Goal: Browse casually

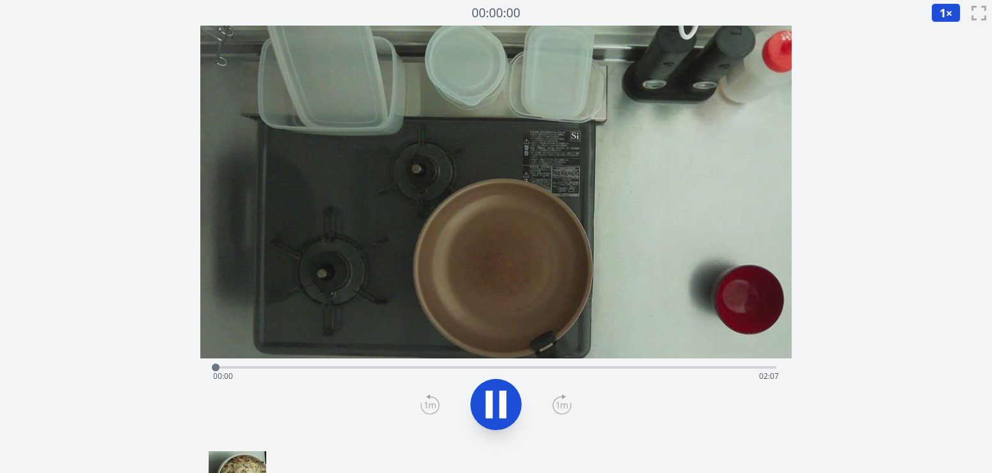
click at [537, 302] on video at bounding box center [496, 192] width 592 height 333
drag, startPoint x: 237, startPoint y: 366, endPoint x: 755, endPoint y: 375, distance: 518.0
click at [755, 375] on div at bounding box center [754, 367] width 19 height 19
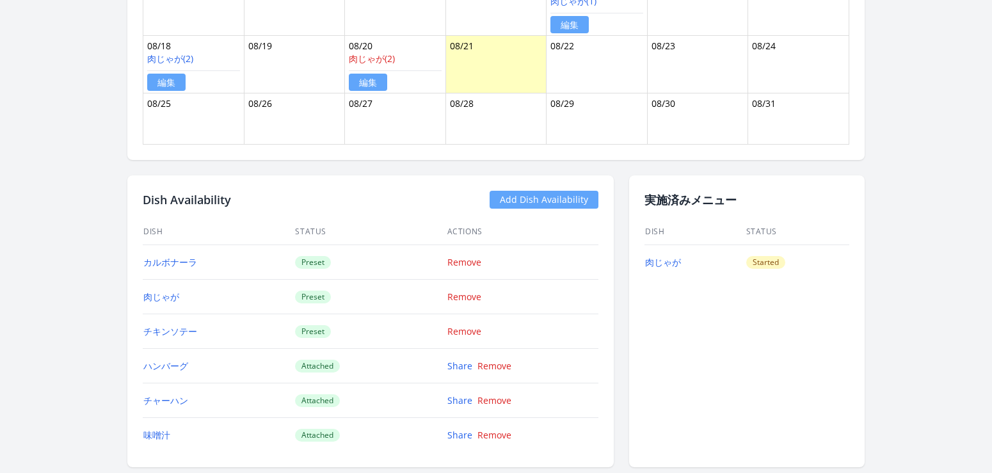
scroll to position [1038, 0]
